Goal: Task Accomplishment & Management: Use online tool/utility

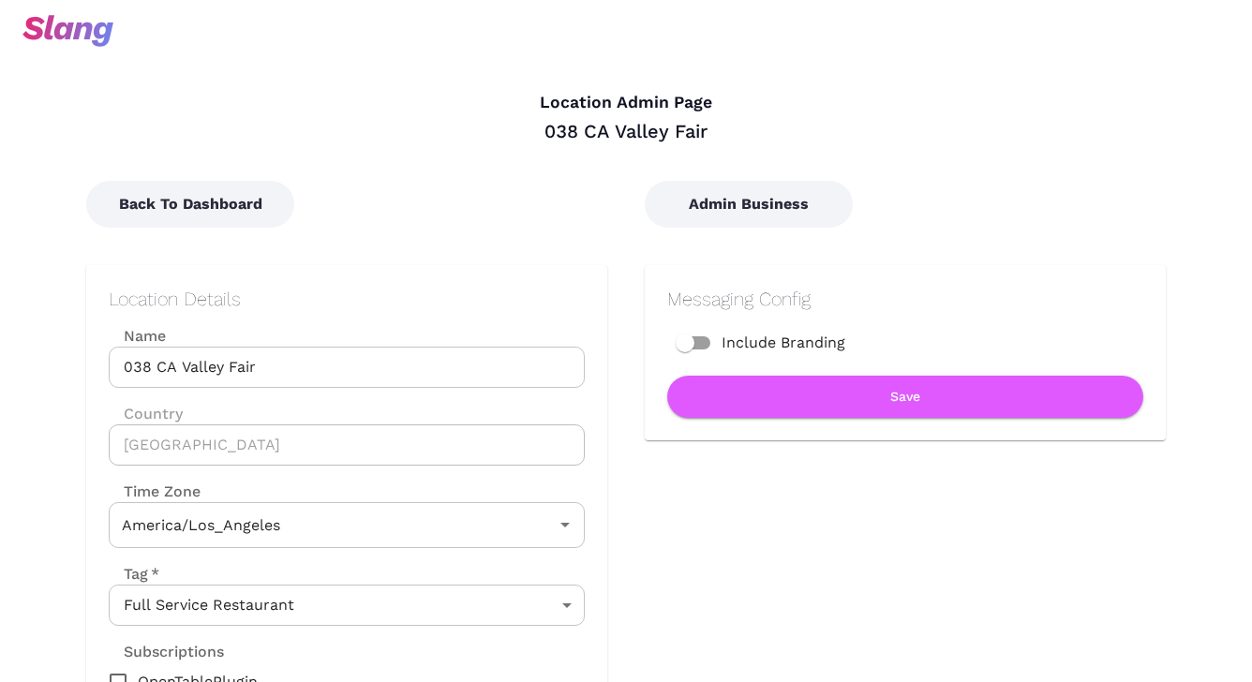
type input "Pacific Time"
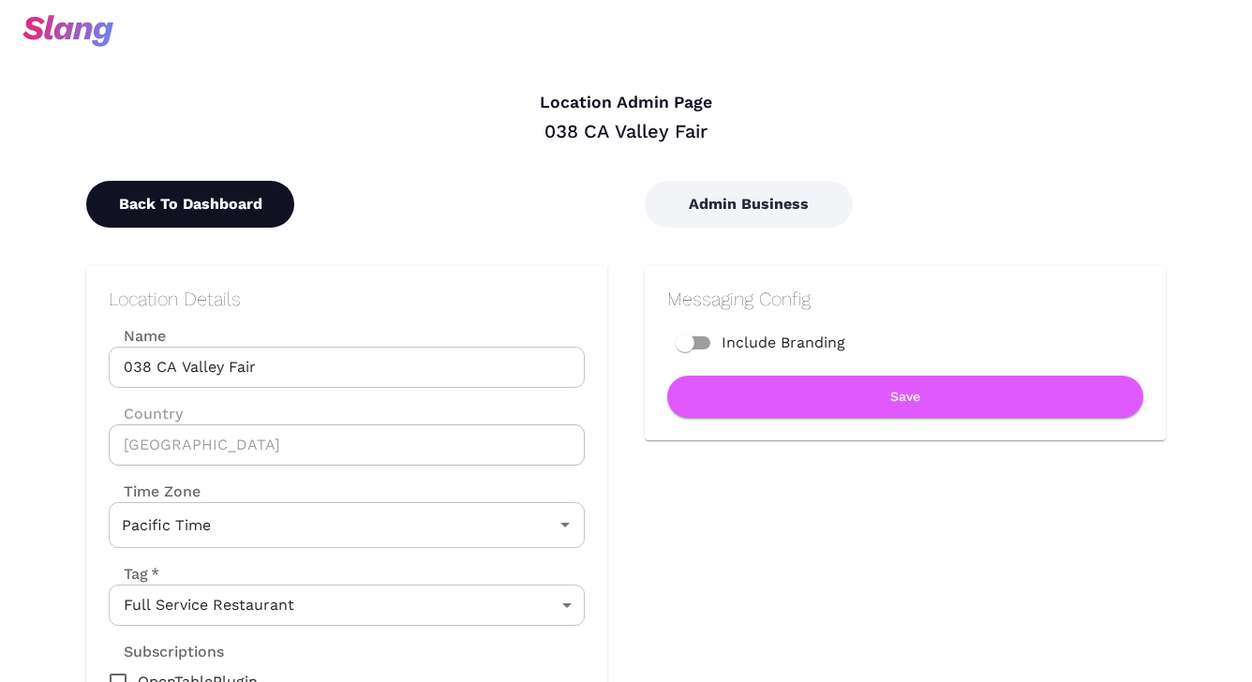
click at [236, 197] on button "Back To Dashboard" at bounding box center [190, 204] width 208 height 47
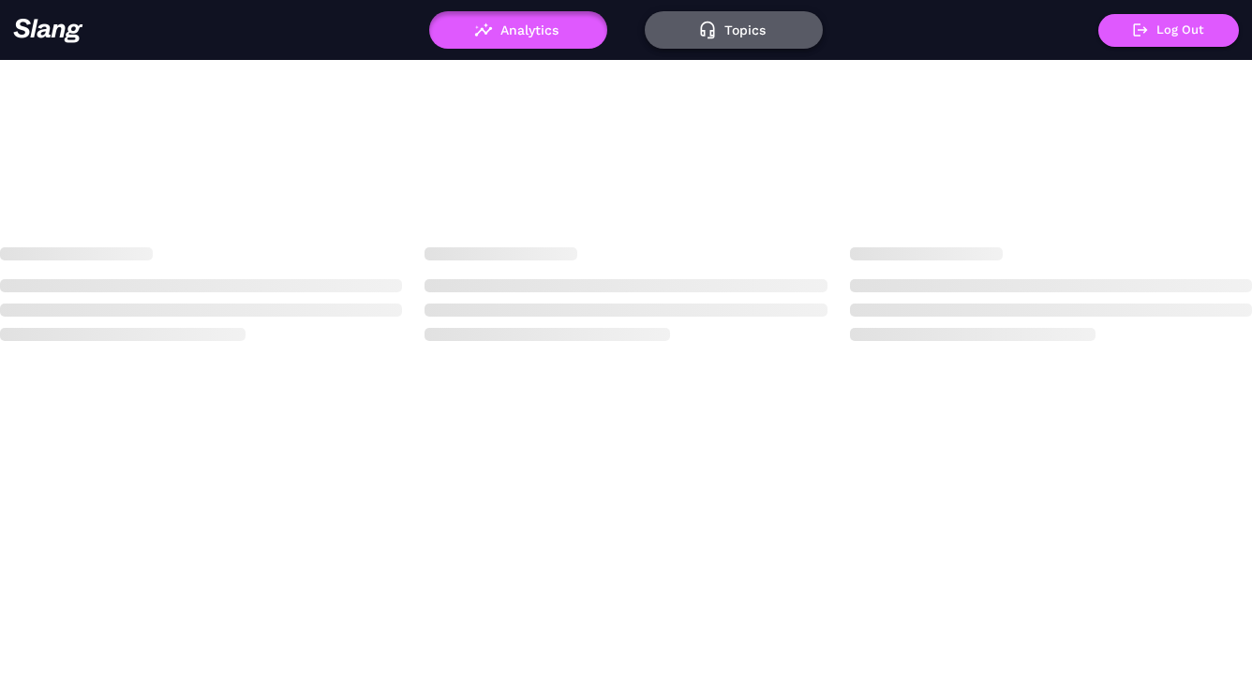
click at [734, 42] on button "Topics" at bounding box center [734, 29] width 178 height 37
click at [734, 25] on button "Topics" at bounding box center [734, 29] width 178 height 37
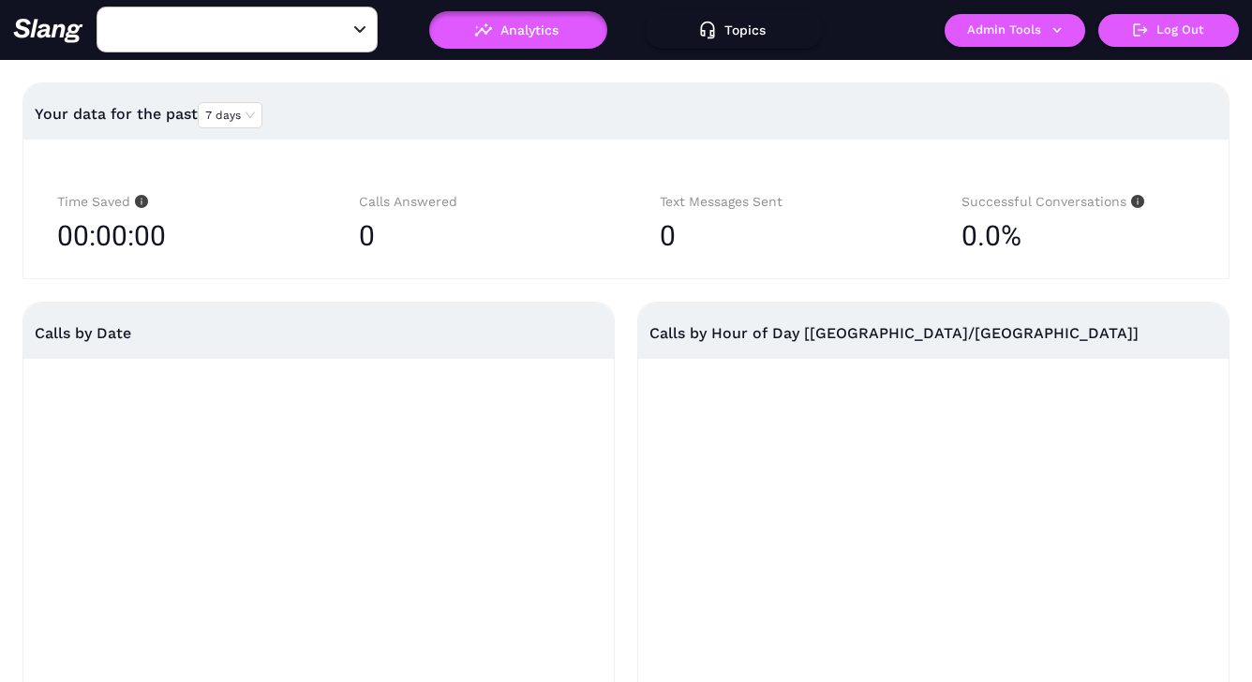
type input "[PERSON_NAME]'s"
click at [738, 33] on button "Topics" at bounding box center [734, 29] width 178 height 37
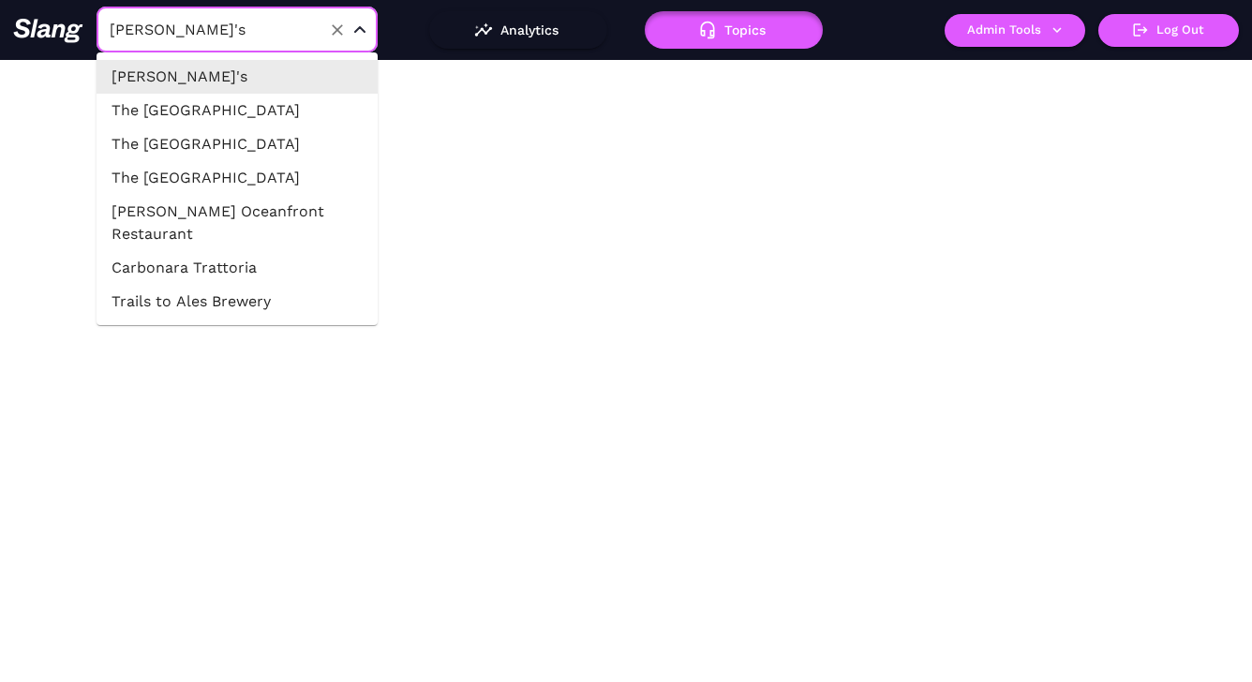
click at [218, 28] on input "[PERSON_NAME]'s" at bounding box center [208, 29] width 206 height 29
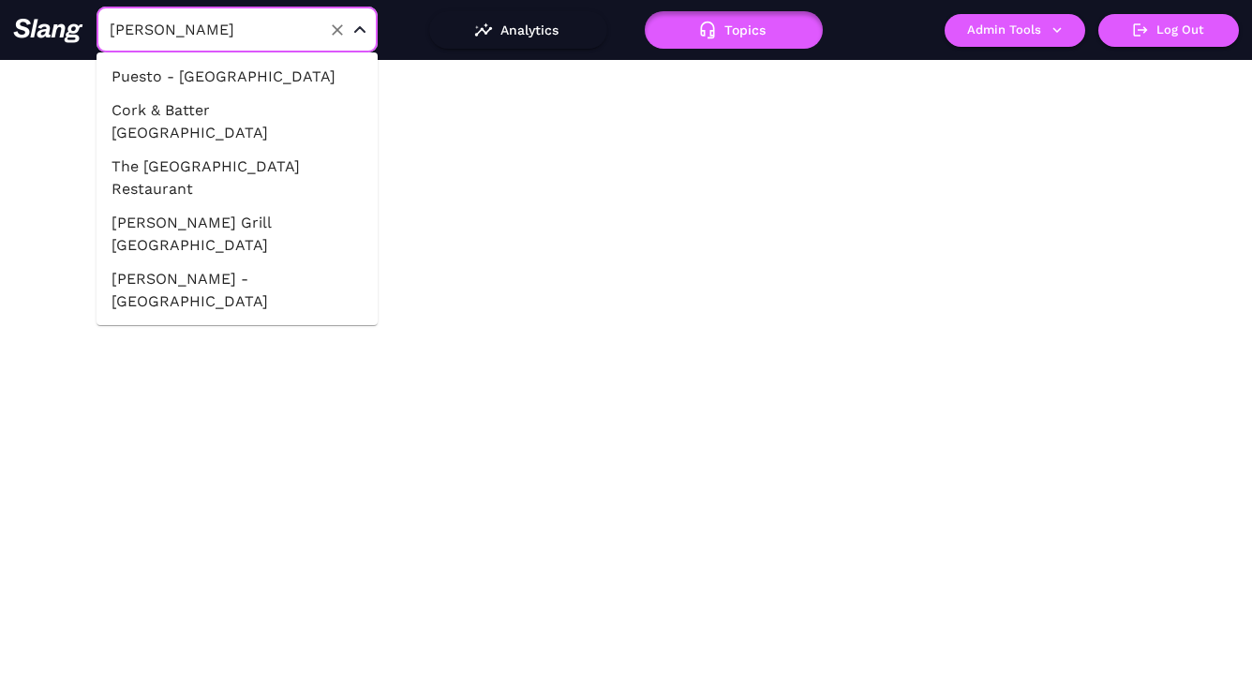
type input "valley"
click at [264, 319] on li "038 CA Valley Fair" at bounding box center [237, 336] width 281 height 34
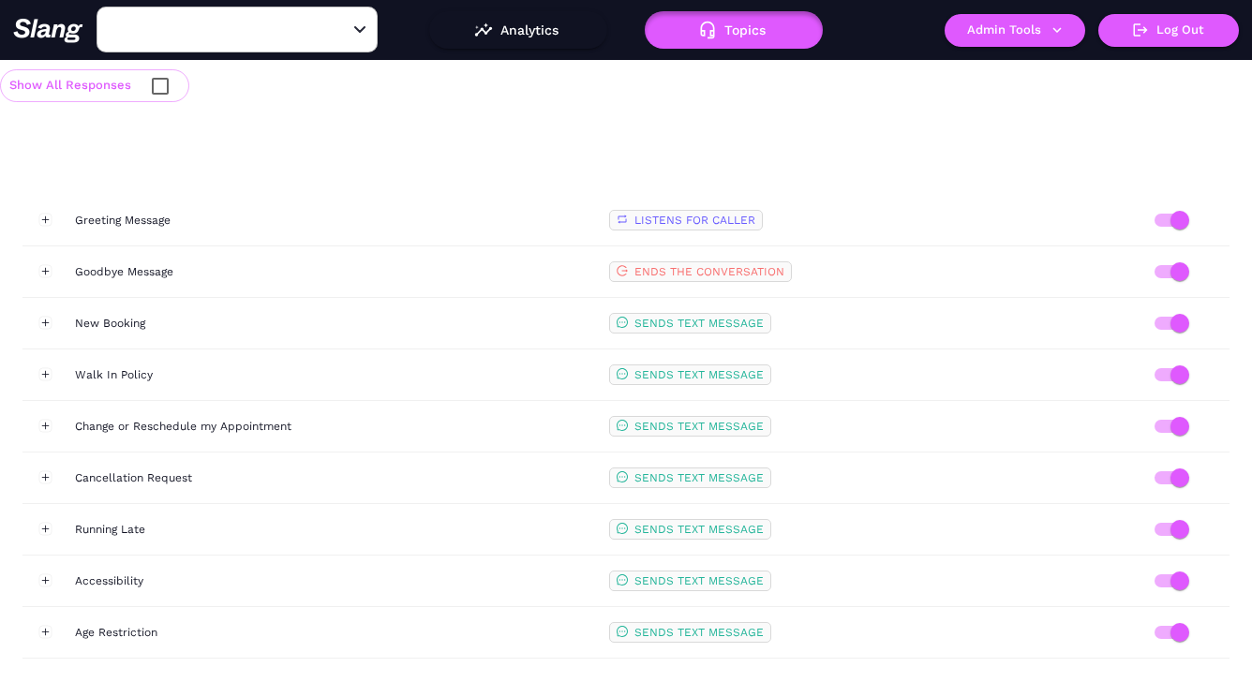
type input "038 CA Valley Fair"
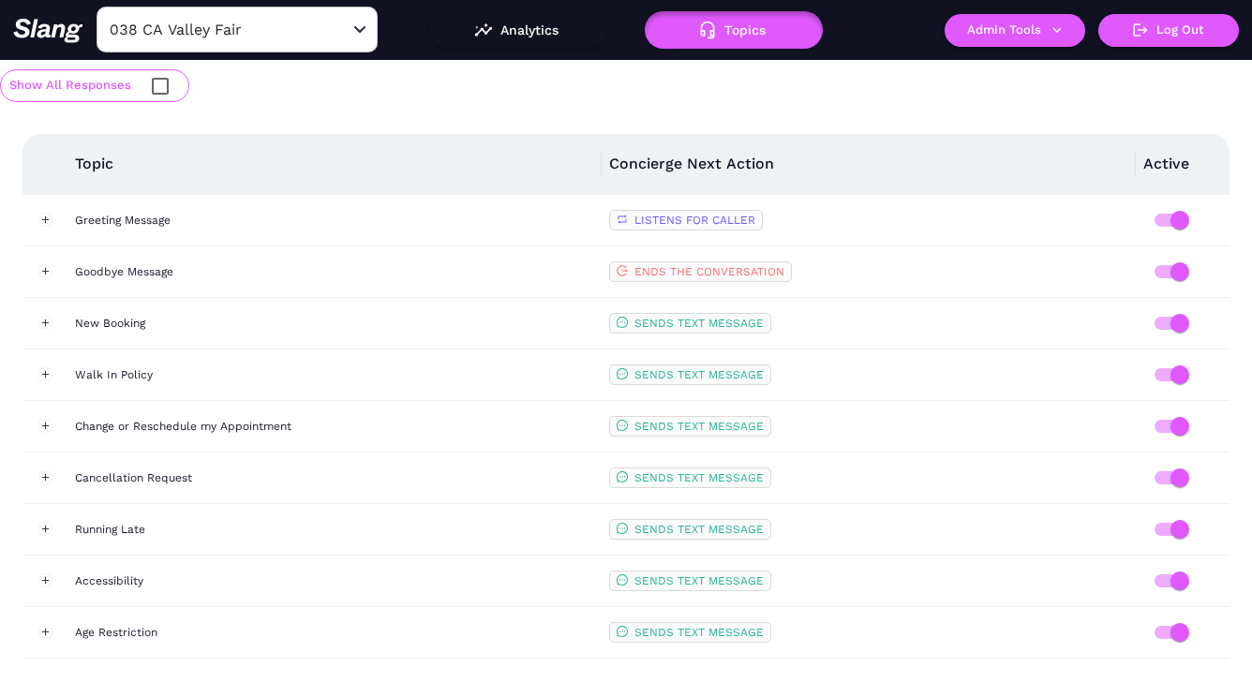
click at [165, 81] on input "checkbox" at bounding box center [160, 86] width 39 height 39
checkbox input "true"
